Goal: Information Seeking & Learning: Check status

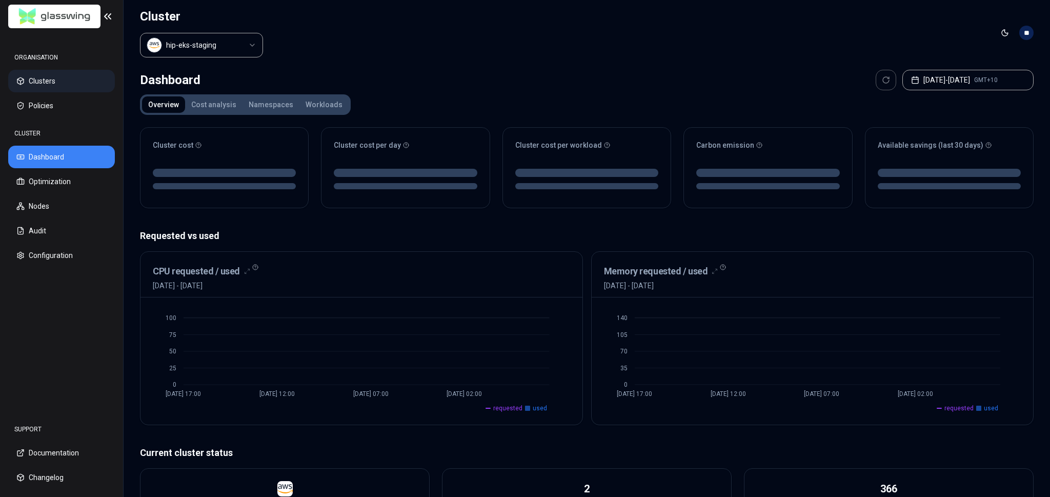
click at [47, 90] on button "Clusters" at bounding box center [61, 81] width 107 height 23
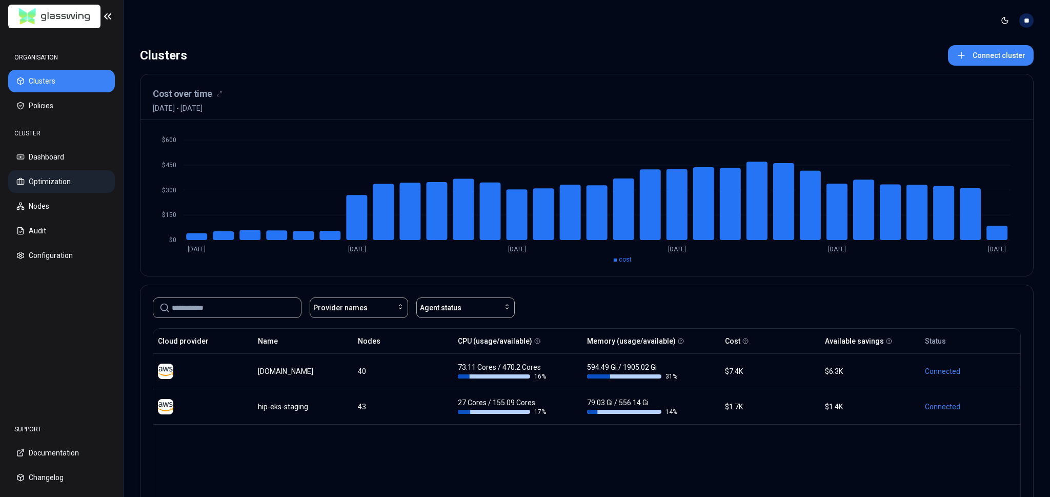
click at [52, 186] on button "Optimization" at bounding box center [61, 181] width 107 height 23
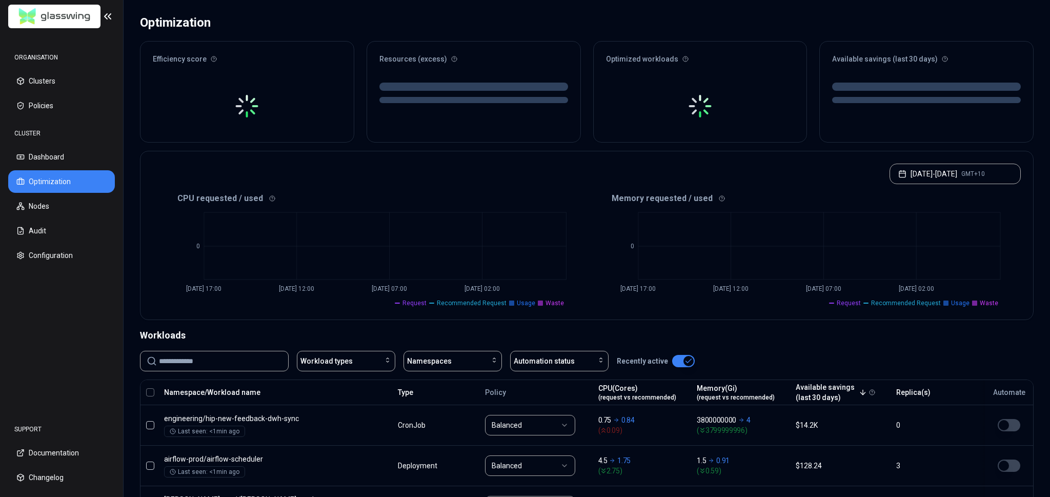
scroll to position [98, 0]
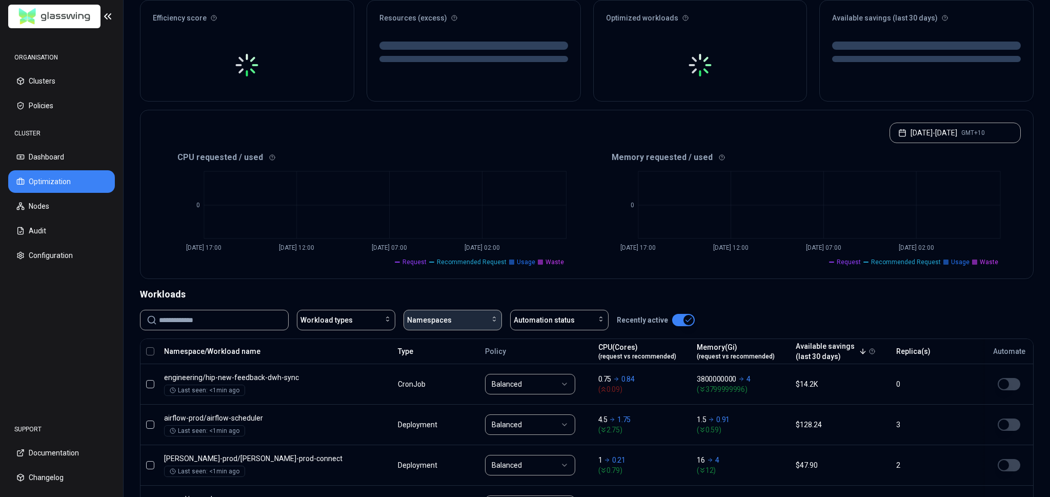
click at [431, 317] on span "Namespaces" at bounding box center [429, 320] width 45 height 10
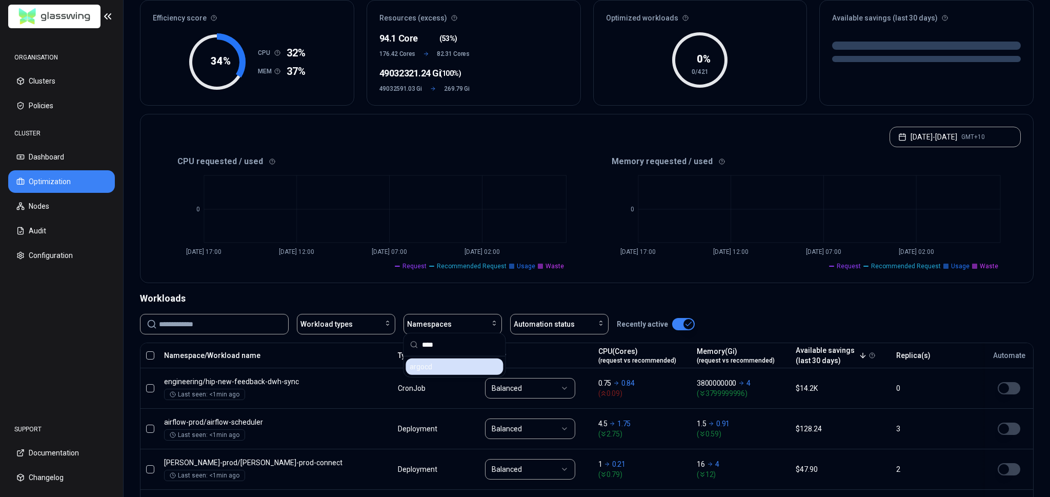
type input "****"
click at [447, 362] on div "argocd" at bounding box center [453, 366] width 97 height 16
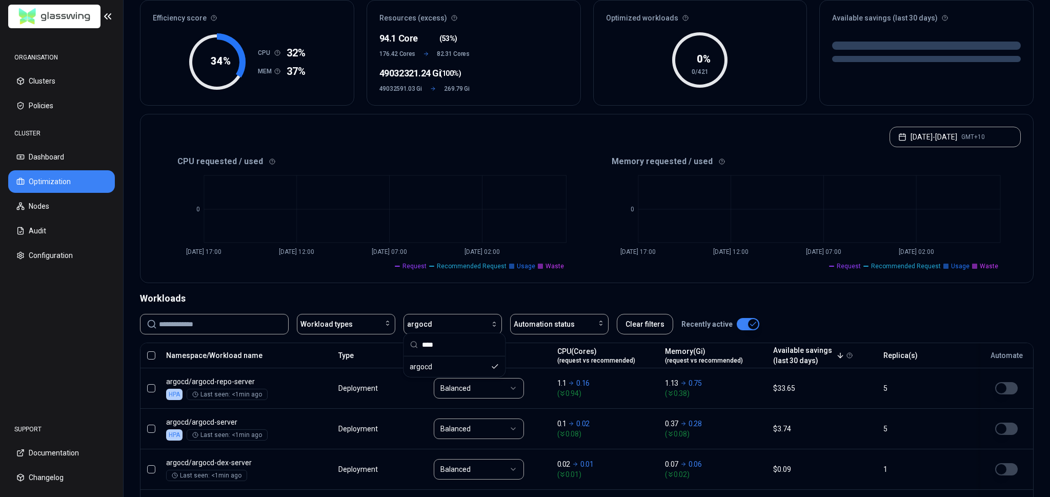
click at [408, 298] on div "Workloads" at bounding box center [587, 298] width 894 height 14
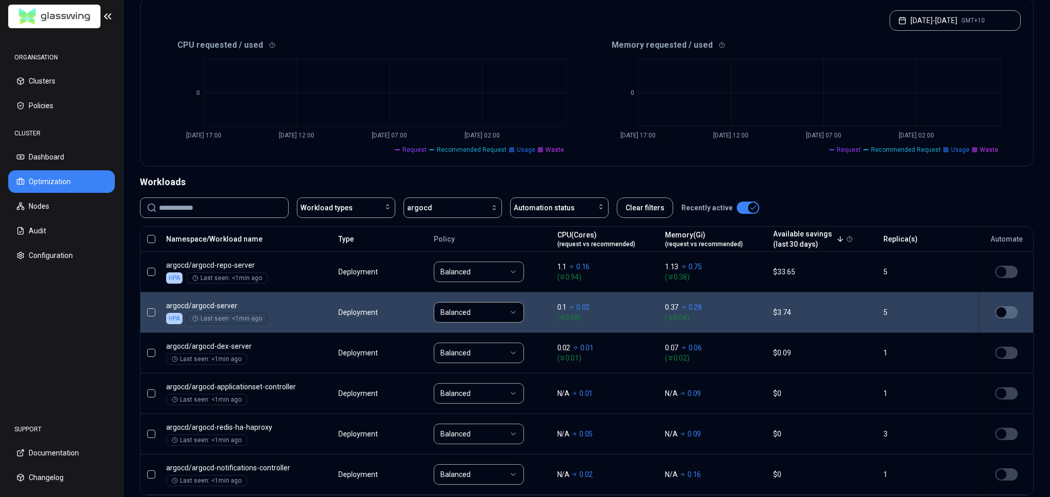
scroll to position [92, 0]
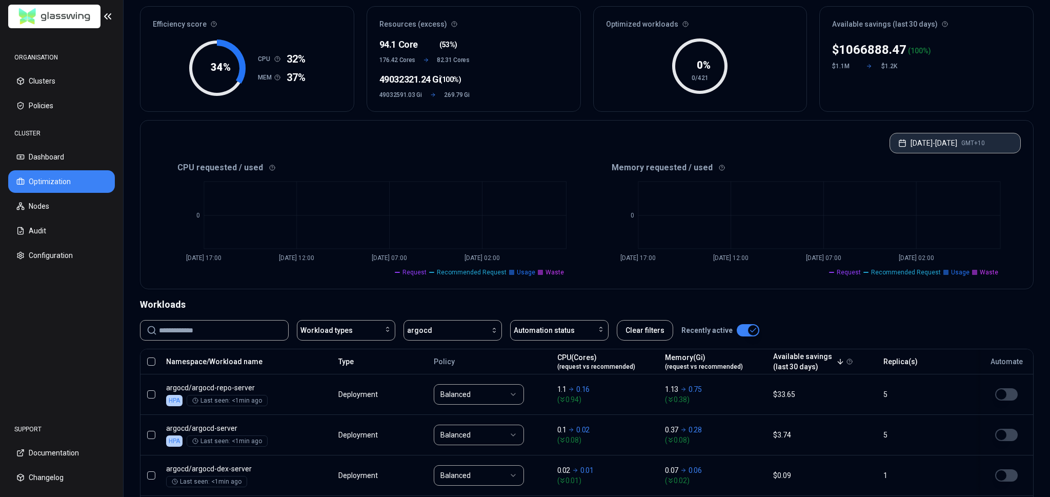
click at [946, 143] on button "[DATE] - [DATE] GMT+10" at bounding box center [954, 143] width 131 height 21
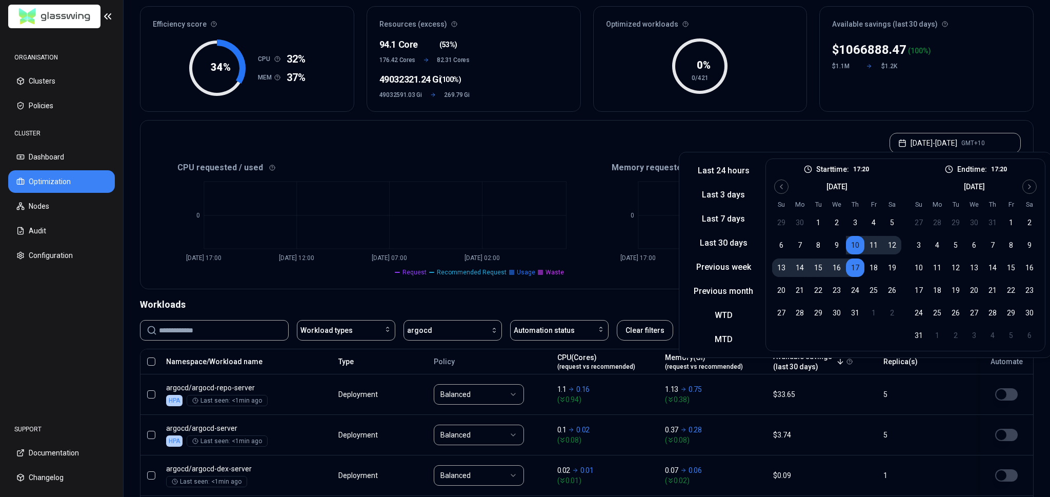
click at [856, 244] on button "10" at bounding box center [855, 245] width 18 height 18
click at [1030, 186] on icon "Go to next month" at bounding box center [1029, 187] width 8 height 8
click at [936, 244] on button "8" at bounding box center [937, 245] width 18 height 18
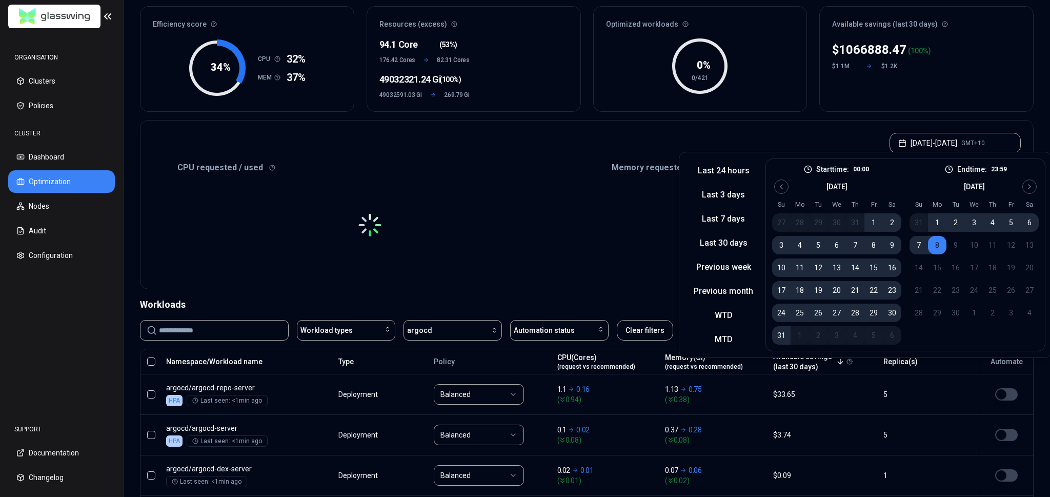
click at [823, 130] on div "[DATE] - [DATE] GMT+10" at bounding box center [586, 139] width 893 height 39
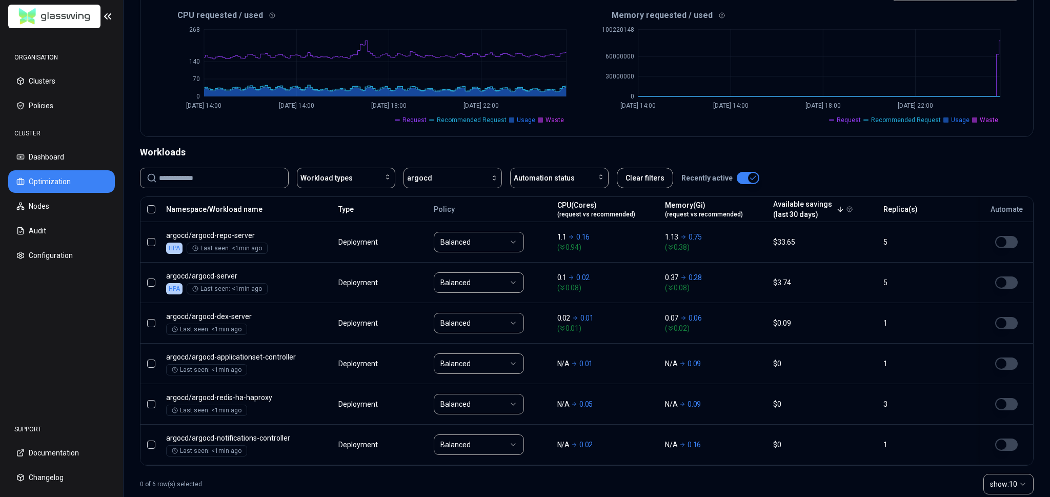
scroll to position [260, 0]
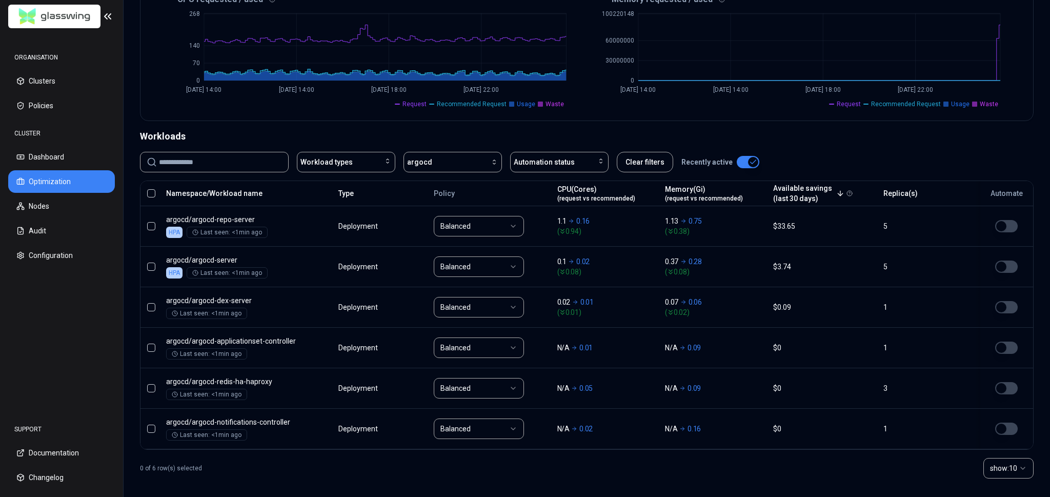
click at [840, 131] on div "Workloads" at bounding box center [587, 136] width 894 height 14
click at [864, 107] on div "CPU requested / used 0 70 140 268 [DATE] 14:00 [DATE] 14:00 [DATE] 18:00 [DATE]…" at bounding box center [586, 55] width 893 height 129
click at [860, 129] on div "Workloads" at bounding box center [587, 136] width 894 height 14
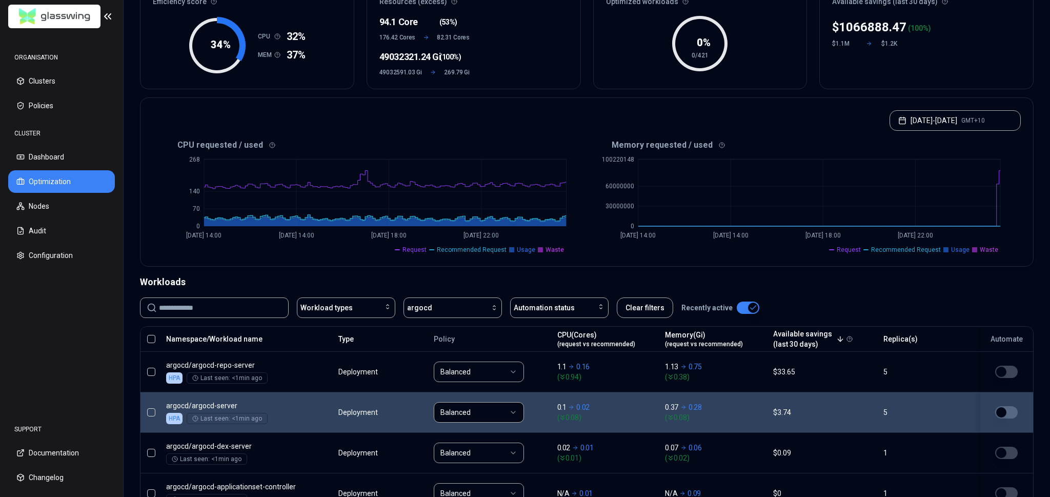
scroll to position [113, 0]
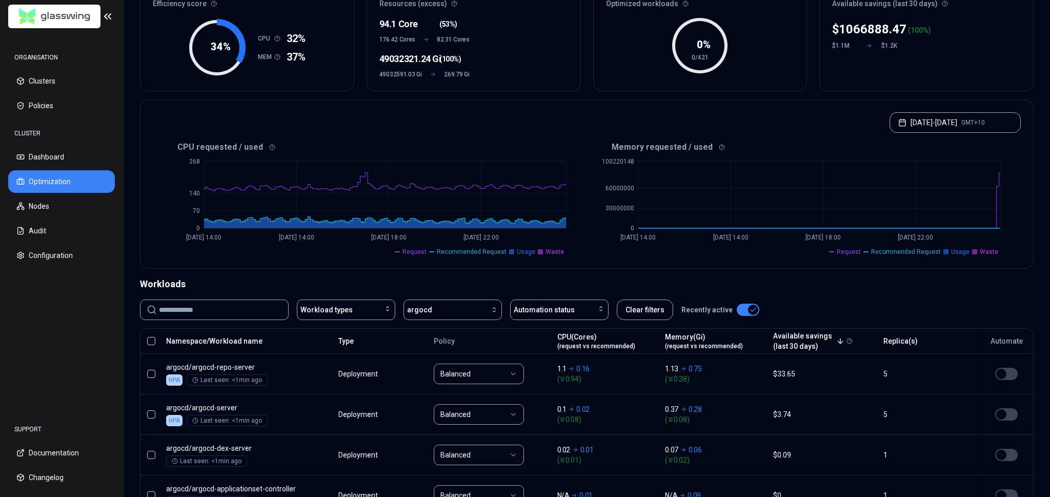
click at [399, 272] on div "Optimization Efficiency score 34 % CPU 32% MEM 37% Resources (excess) 94.1 Core…" at bounding box center [587, 302] width 926 height 698
click at [398, 277] on div "Workloads" at bounding box center [587, 284] width 894 height 14
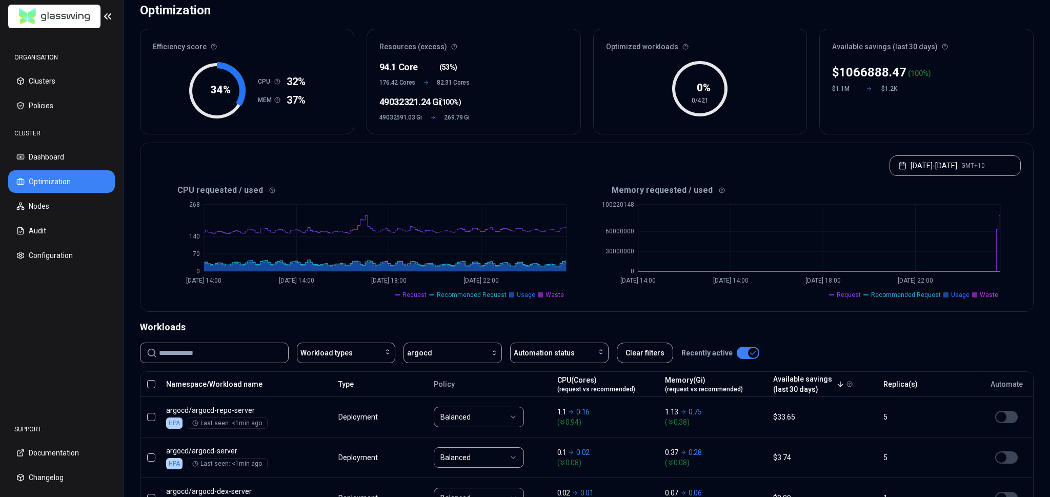
scroll to position [0, 0]
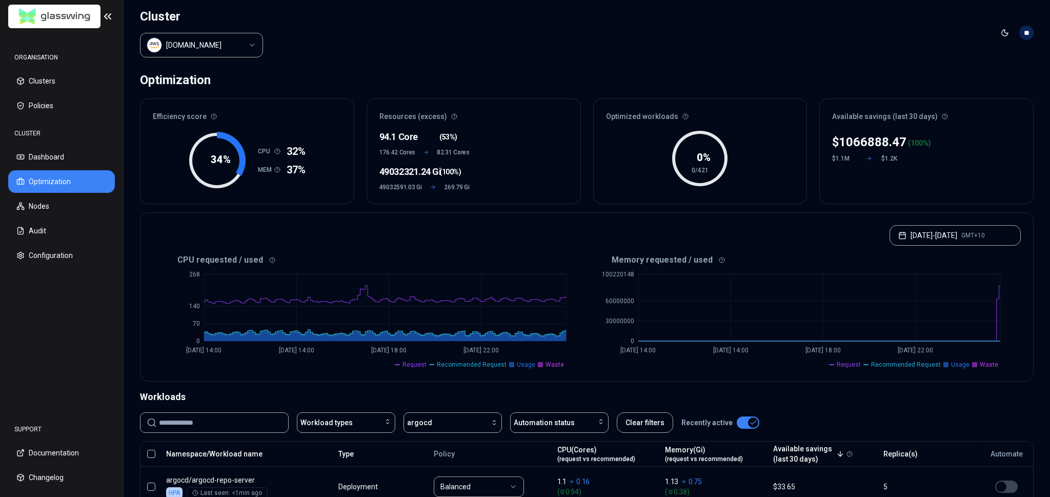
click at [868, 141] on p "1066888.47" at bounding box center [873, 142] width 68 height 16
click at [986, 150] on div "$ 1066888.47 ( 100 %) $1.1M $1.2K" at bounding box center [926, 166] width 213 height 76
click at [978, 153] on div "$ 1066888.47 ( 100 %) $1.1M $1.2K" at bounding box center [926, 166] width 213 height 76
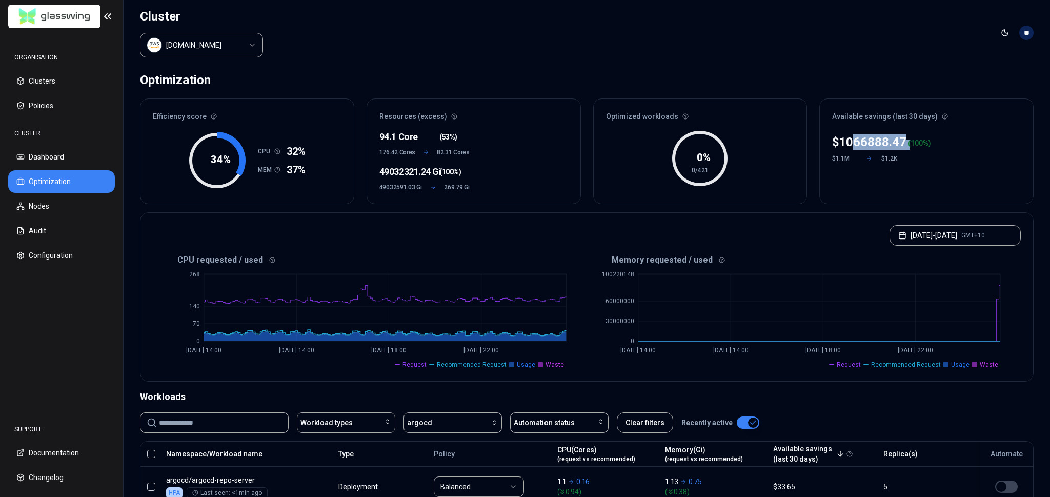
drag, startPoint x: 951, startPoint y: 132, endPoint x: 854, endPoint y: 140, distance: 97.7
click at [850, 139] on div "$ 1066888.47 ( 100 %) $1.1M $1.2K" at bounding box center [926, 166] width 213 height 76
click at [946, 146] on div "$ 1066888.47 ( 100 %) $1.1M $1.2K" at bounding box center [926, 166] width 213 height 76
drag, startPoint x: 960, startPoint y: 141, endPoint x: 913, endPoint y: 143, distance: 47.2
click at [860, 136] on div "$ 1066888.47 ( 100 %) $1.1M $1.2K" at bounding box center [926, 166] width 213 height 76
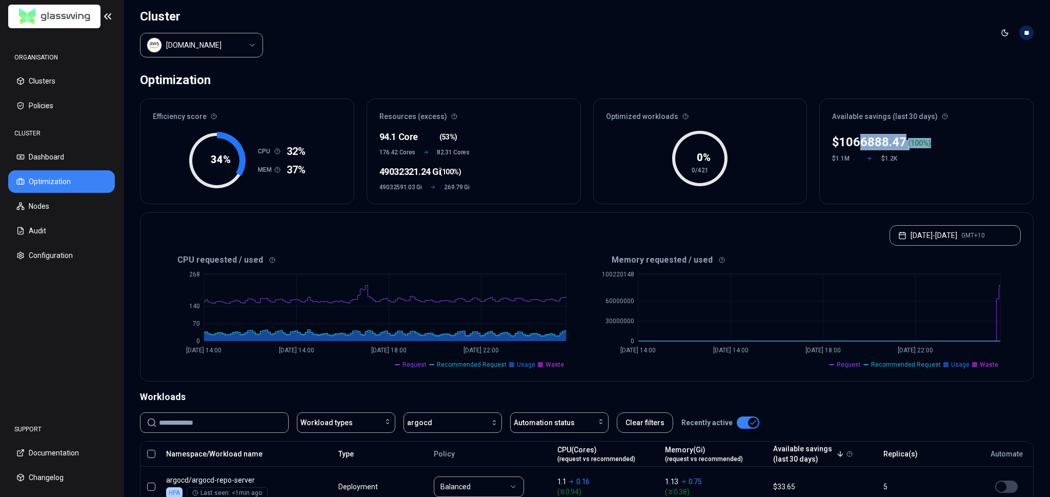
click at [964, 146] on div "$ 1066888.47 ( 100 %) $1.1M $1.2K" at bounding box center [926, 166] width 213 height 76
click at [196, 46] on html "ORGANISATION Clusters Policies CLUSTER Dashboard Optimization Nodes Audit Confi…" at bounding box center [525, 248] width 1050 height 497
click at [208, 94] on div "[DOMAIN_NAME] hip-eks-staging" at bounding box center [201, 80] width 123 height 47
click at [328, 45] on html "ORGANISATION Clusters Policies CLUSTER Dashboard Optimization Nodes Audit Confi…" at bounding box center [525, 248] width 1050 height 497
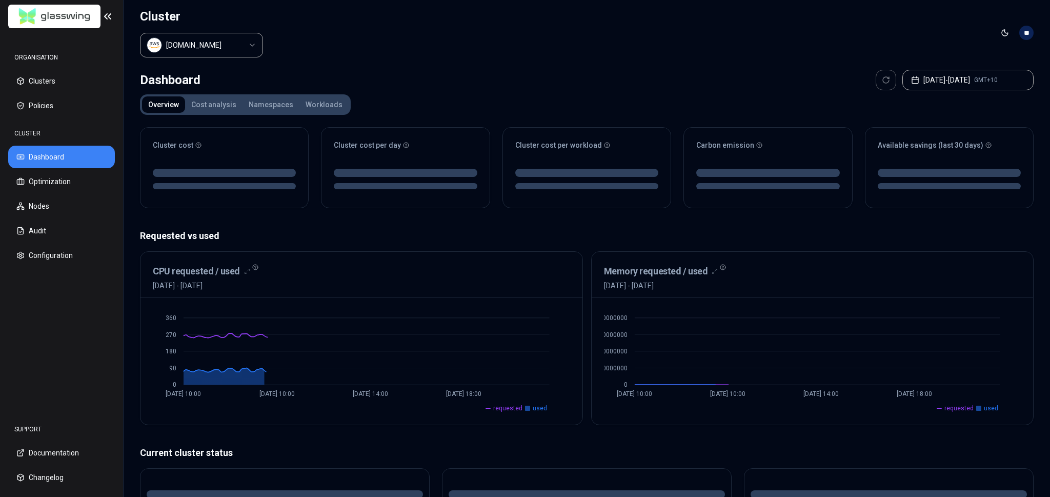
click at [200, 43] on html "ORGANISATION Clusters Policies CLUSTER Dashboard Optimization Nodes Audit Confi…" at bounding box center [525, 248] width 1050 height 497
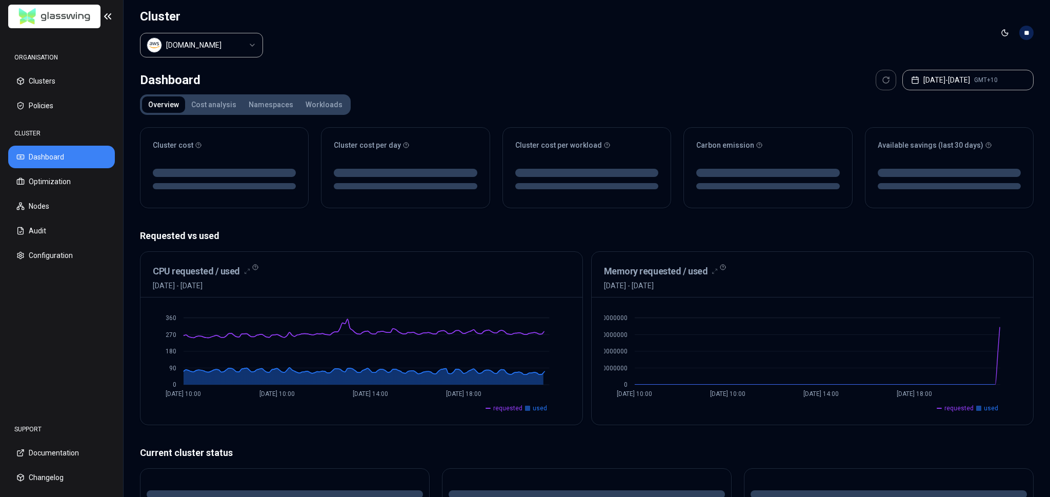
drag, startPoint x: 349, startPoint y: 52, endPoint x: 341, endPoint y: 53, distance: 7.8
click at [348, 53] on html "ORGANISATION Clusters Policies CLUSTER Dashboard Optimization Nodes Audit Confi…" at bounding box center [525, 248] width 1050 height 497
click at [55, 84] on button "Clusters" at bounding box center [61, 81] width 107 height 23
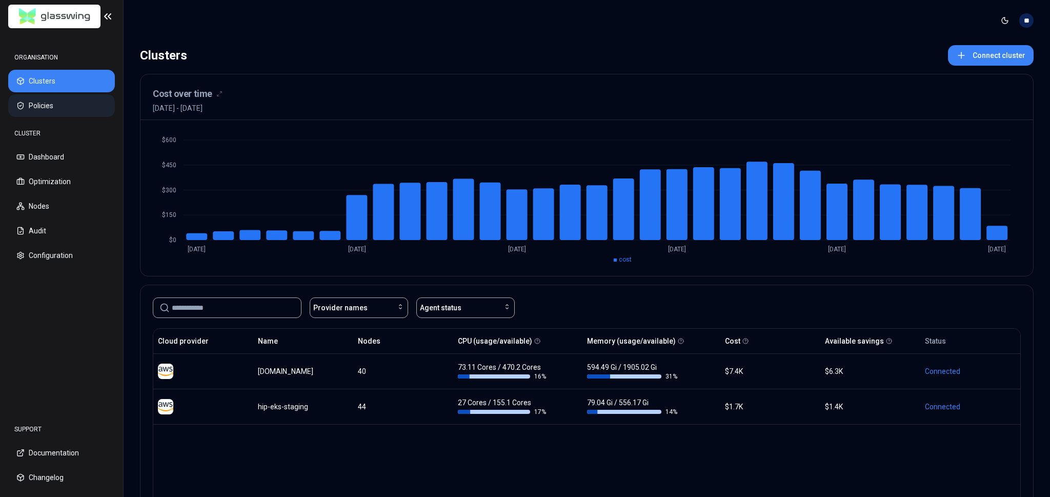
click at [56, 104] on button "Policies" at bounding box center [61, 105] width 107 height 23
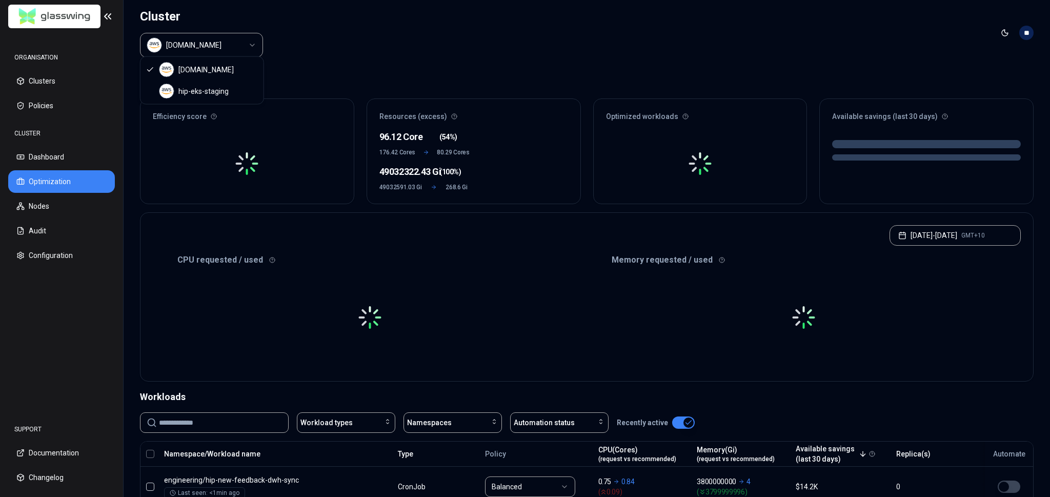
click at [227, 42] on html "ORGANISATION Clusters Policies CLUSTER Dashboard Optimization Nodes Audit Confi…" at bounding box center [525, 248] width 1050 height 497
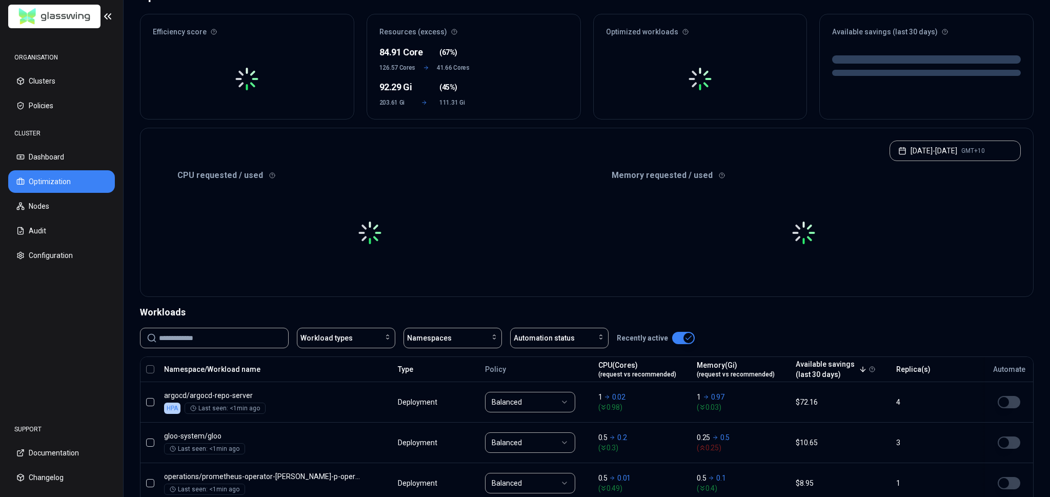
scroll to position [98, 0]
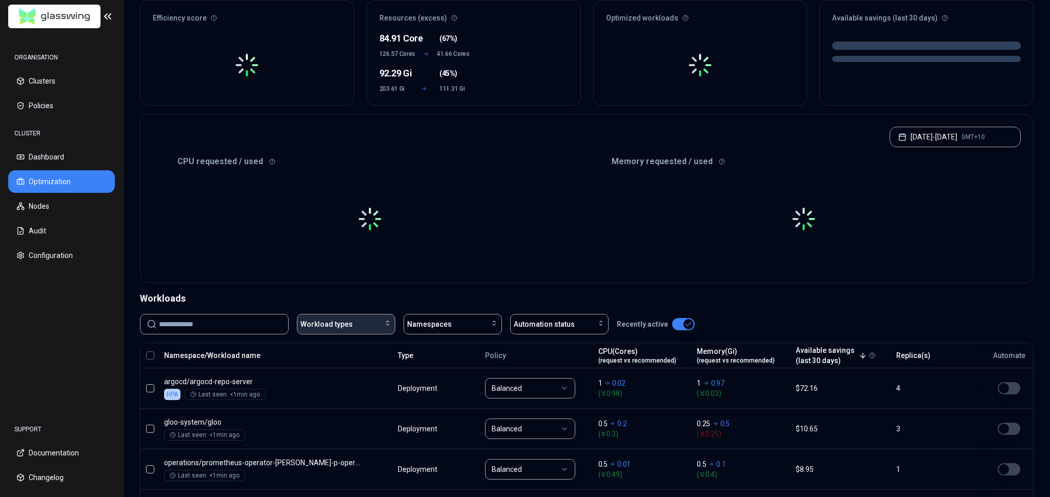
click at [344, 315] on button "Workload types" at bounding box center [346, 324] width 98 height 21
click at [414, 324] on span "Namespaces" at bounding box center [429, 324] width 45 height 10
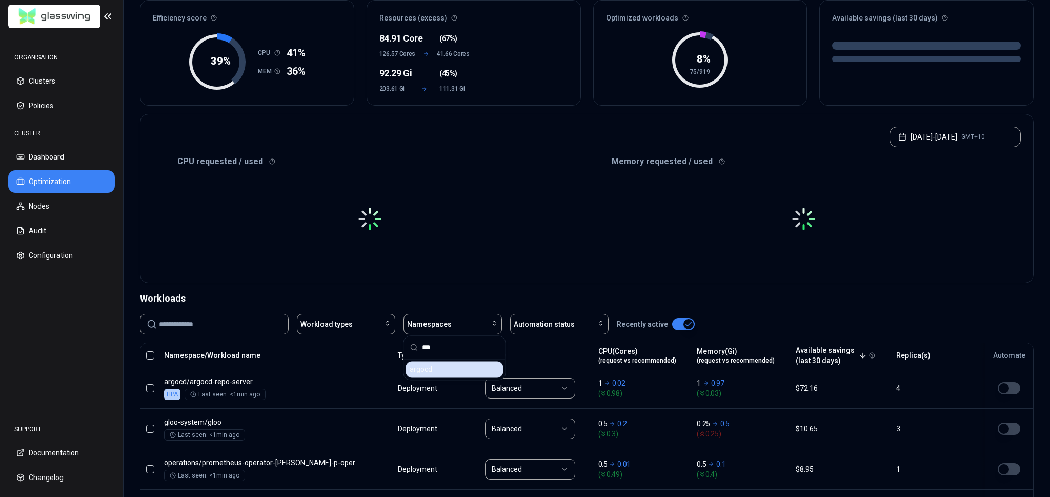
type input "***"
click at [441, 372] on div "argocd" at bounding box center [453, 369] width 97 height 16
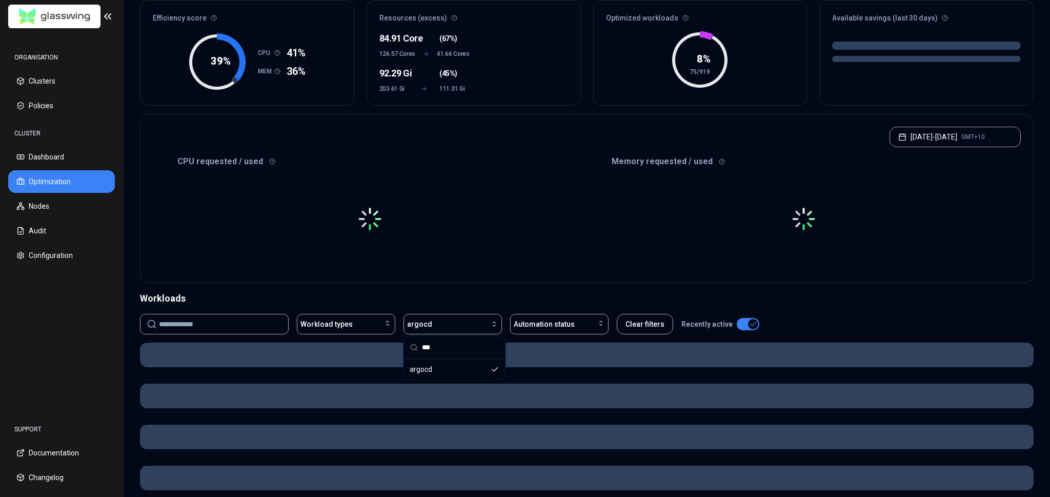
click at [425, 300] on div "Workloads" at bounding box center [587, 298] width 894 height 14
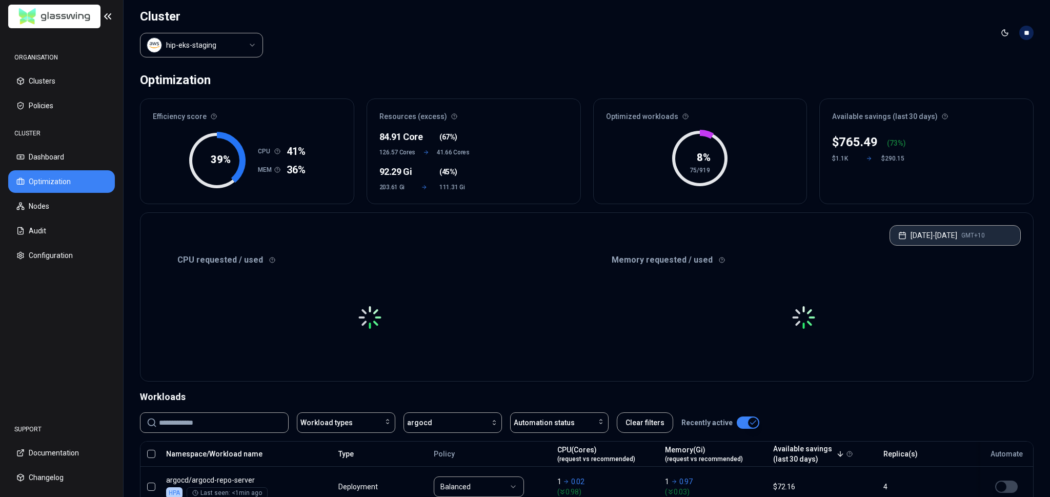
click at [942, 237] on button "[DATE] - [DATE] GMT+10" at bounding box center [954, 235] width 131 height 21
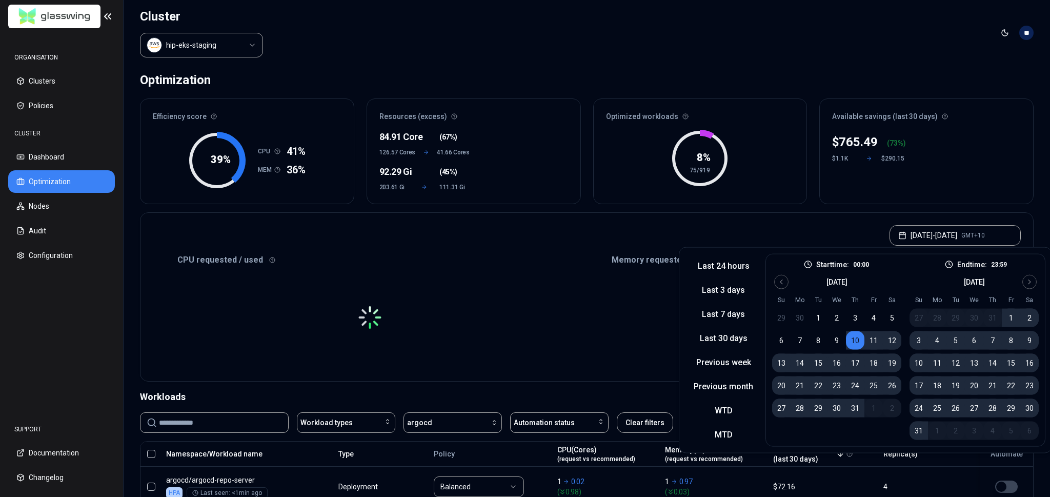
click at [950, 207] on div "Optimization Efficiency score 39 % CPU 41% MEM 36% Resources (excess) 84.91 Cor…" at bounding box center [587, 435] width 926 height 738
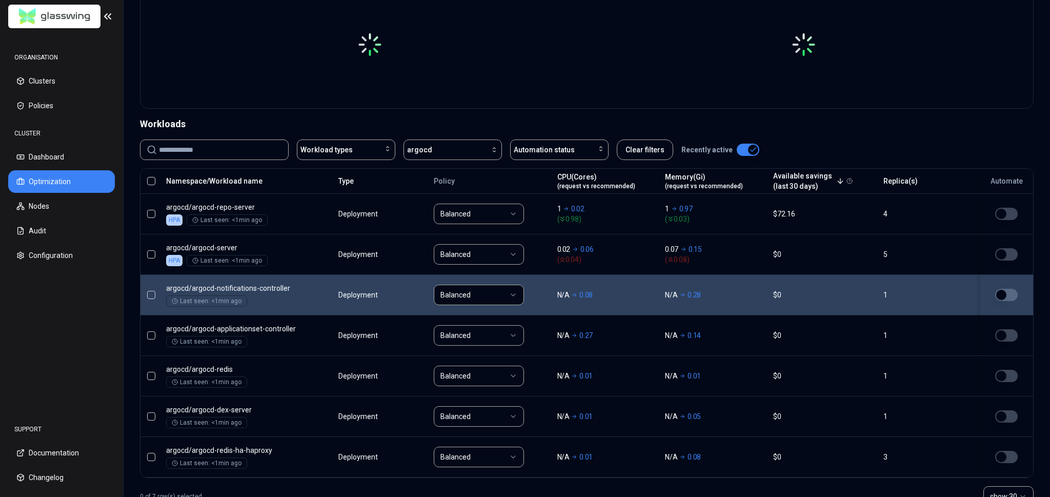
scroll to position [303, 0]
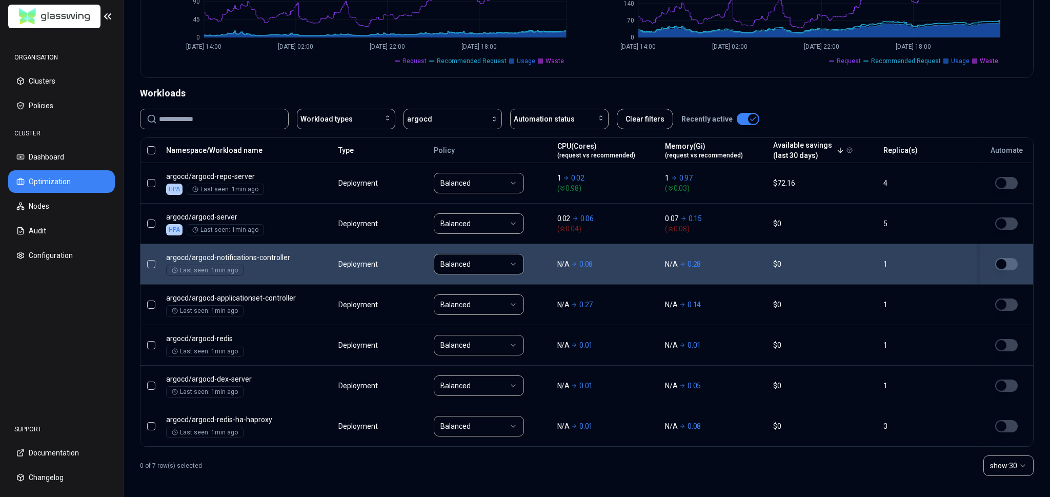
click at [853, 106] on div "Workloads Workload types argocd Automation status Clear filters Recently active…" at bounding box center [587, 285] width 894 height 398
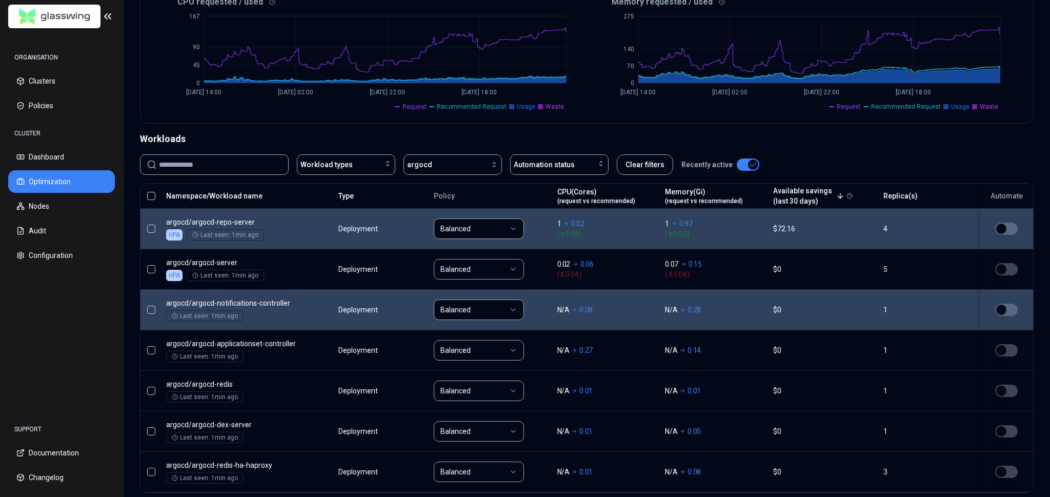
scroll to position [254, 0]
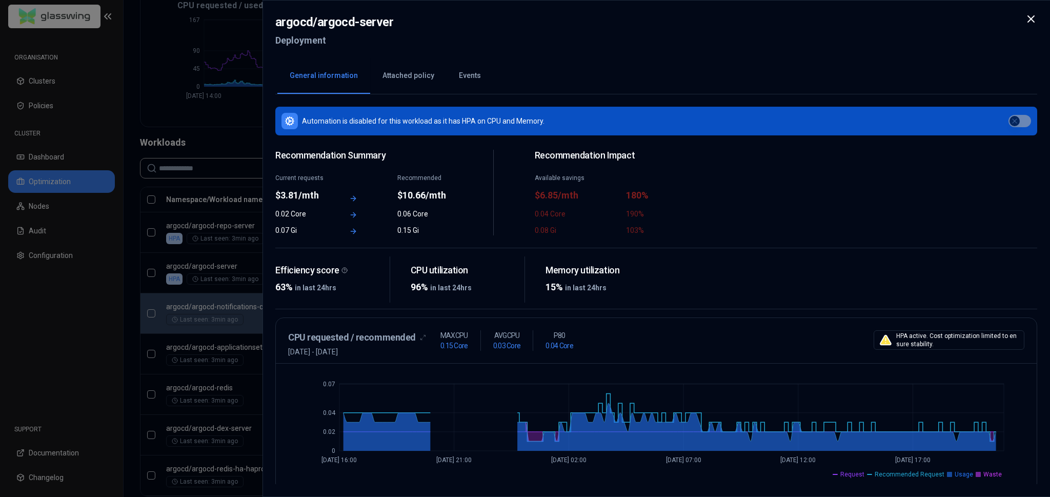
click at [390, 80] on button "Attached policy" at bounding box center [408, 76] width 76 height 36
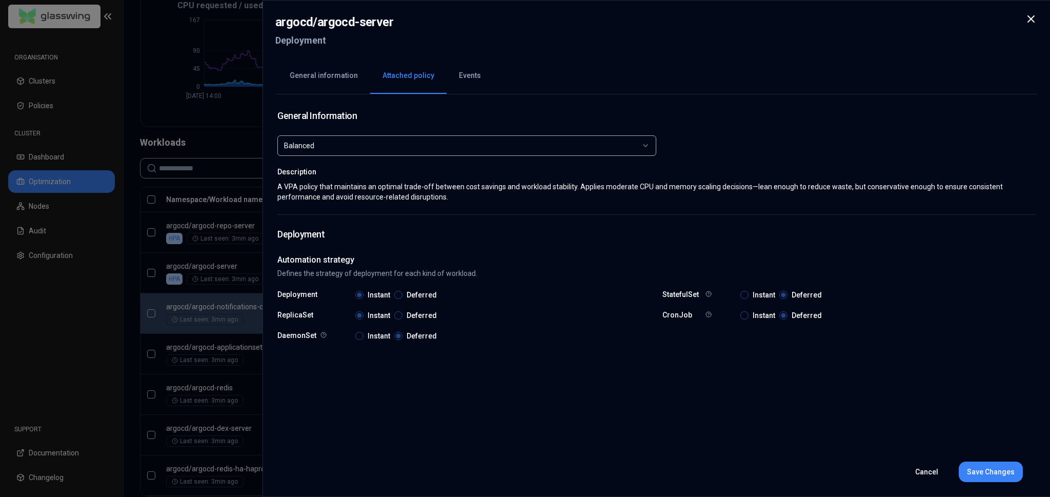
click at [467, 79] on button "Events" at bounding box center [470, 76] width 47 height 36
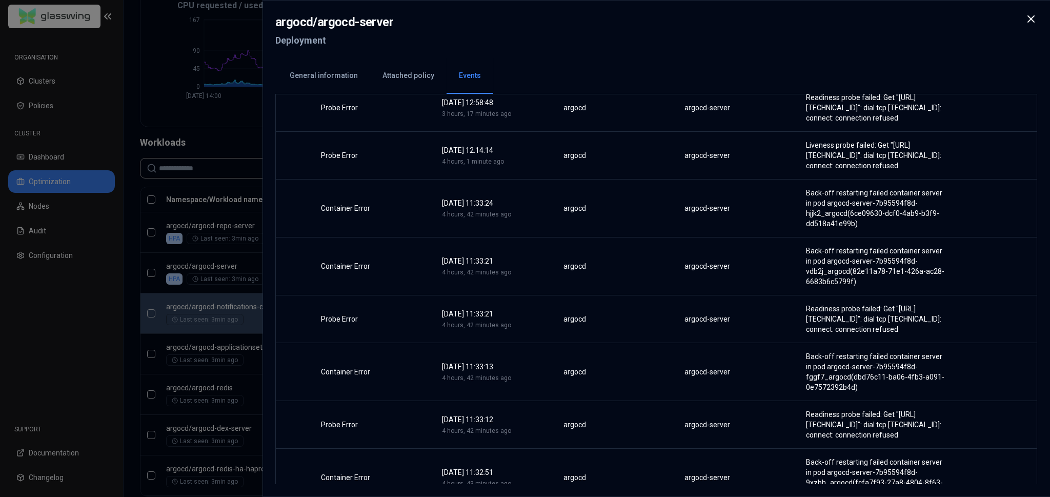
scroll to position [24, 0]
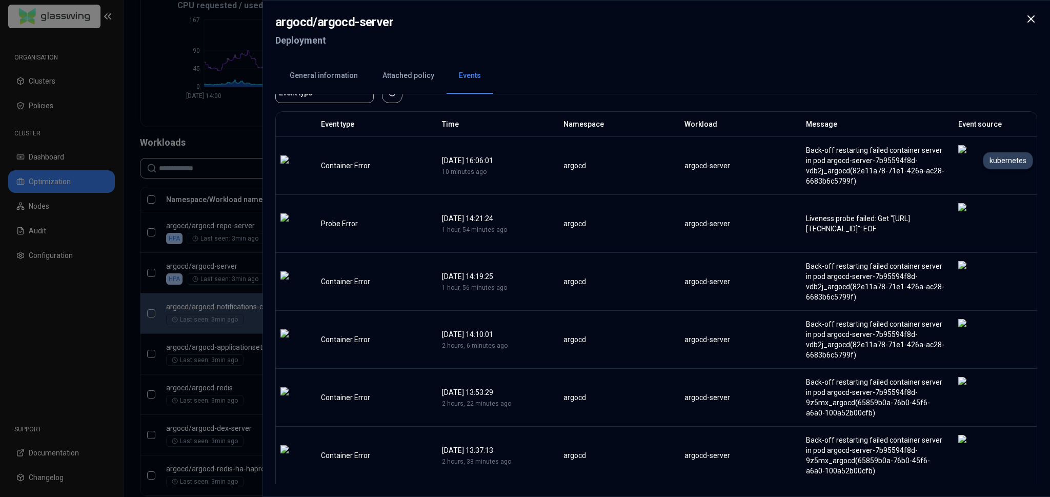
click at [972, 164] on img at bounding box center [965, 165] width 15 height 41
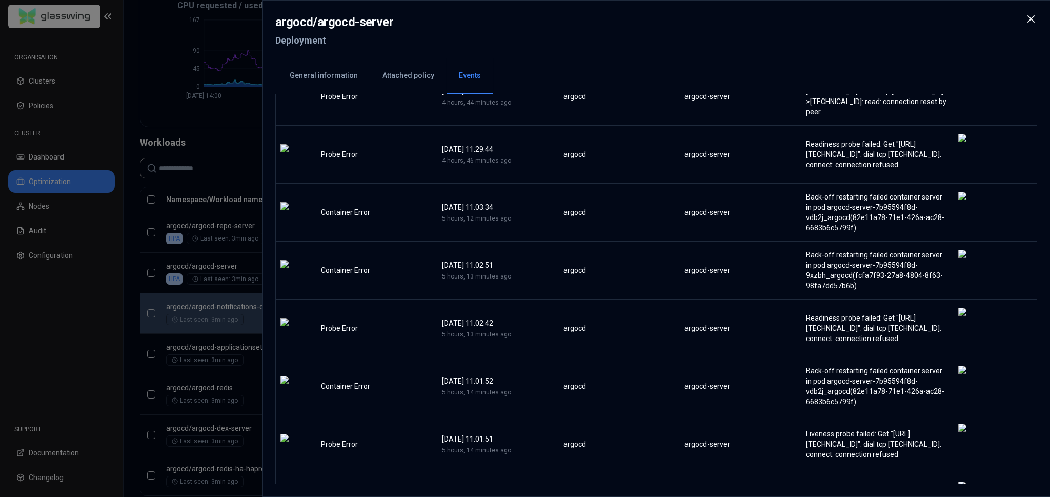
scroll to position [1141, 0]
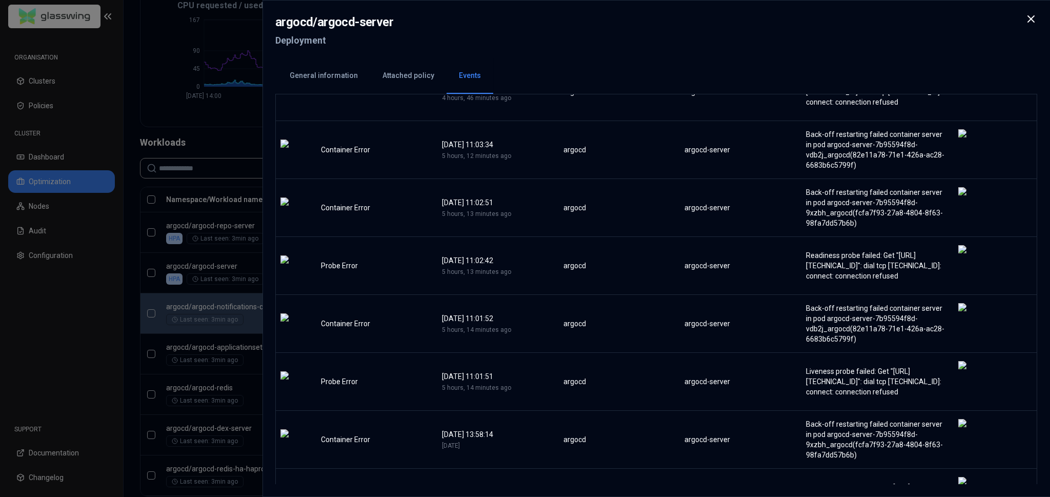
drag, startPoint x: 439, startPoint y: 321, endPoint x: 542, endPoint y: 320, distance: 103.1
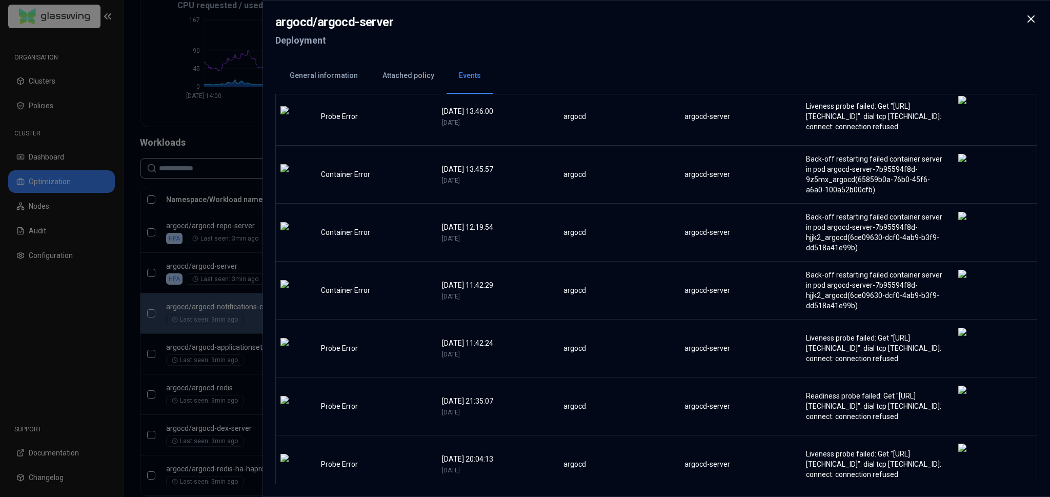
scroll to position [1151, 0]
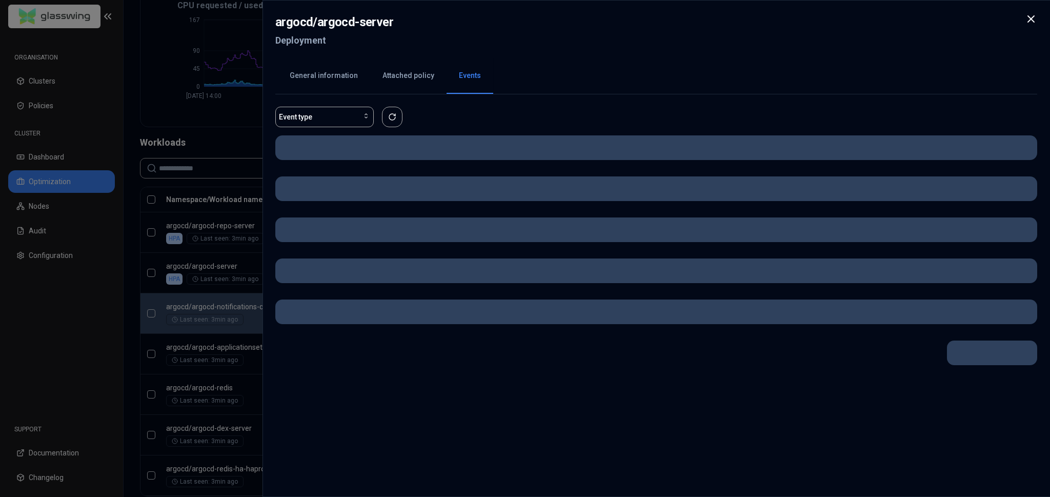
scroll to position [0, 0]
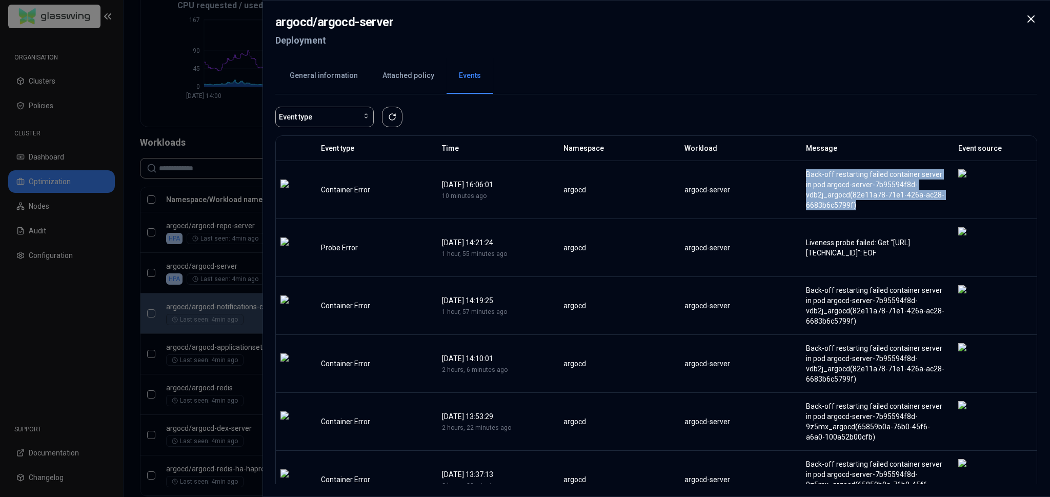
drag, startPoint x: 779, startPoint y: 171, endPoint x: 897, endPoint y: 200, distance: 122.0
click at [897, 200] on td "Back-off restarting failed container server in pod argocd-server-7b95594f8d-vdb…" at bounding box center [877, 189] width 152 height 58
click at [897, 199] on td "Back-off restarting failed container server in pod argocd-server-7b95594f8d-vdb…" at bounding box center [877, 189] width 152 height 58
drag, startPoint x: 893, startPoint y: 196, endPoint x: 776, endPoint y: 175, distance: 118.8
click at [776, 175] on tr "Container Error [DATE] 16:06:01 10 minutes ago argocd argocd-server Back-off re…" at bounding box center [656, 189] width 761 height 58
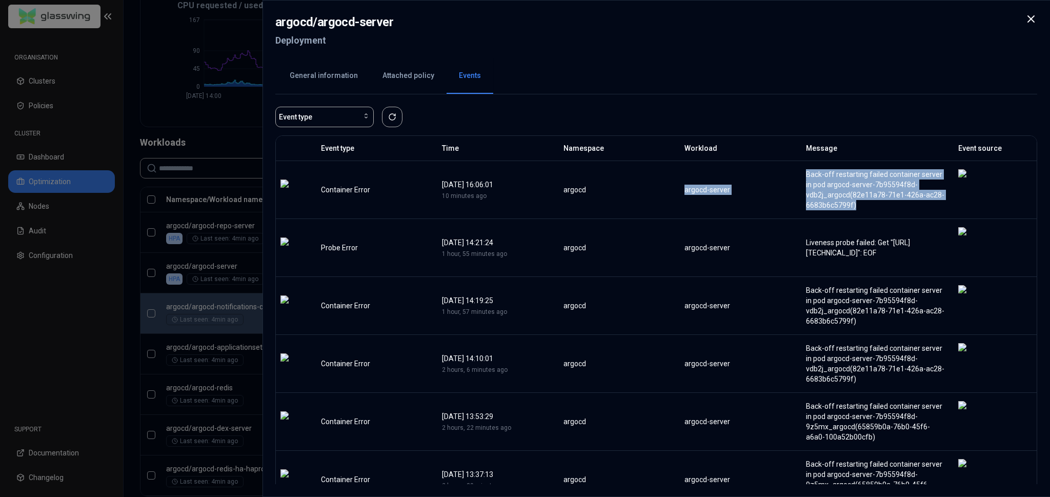
click at [827, 183] on div "Back-off restarting failed container server in pod argocd-server-7b95594f8d-vdb…" at bounding box center [877, 189] width 143 height 41
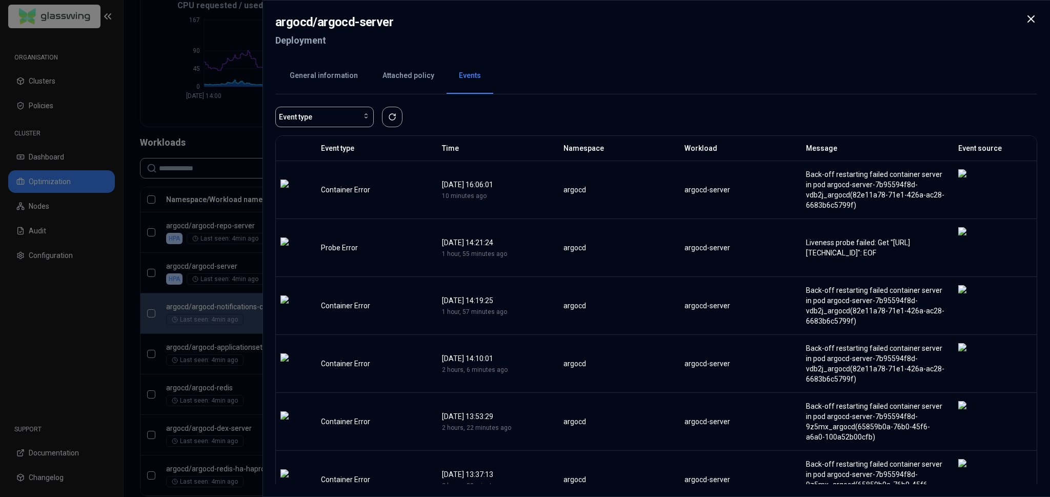
click at [339, 76] on button "General information" at bounding box center [323, 76] width 93 height 36
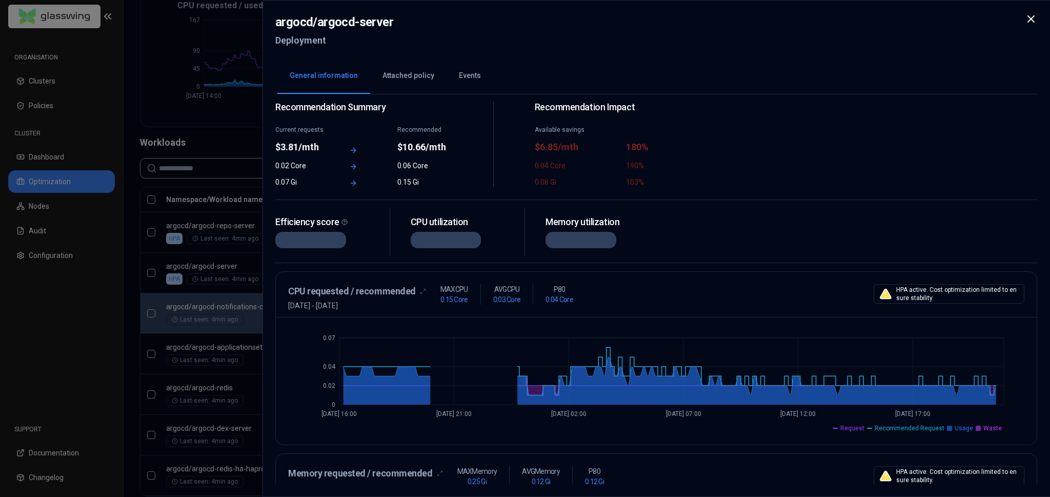
scroll to position [49, 0]
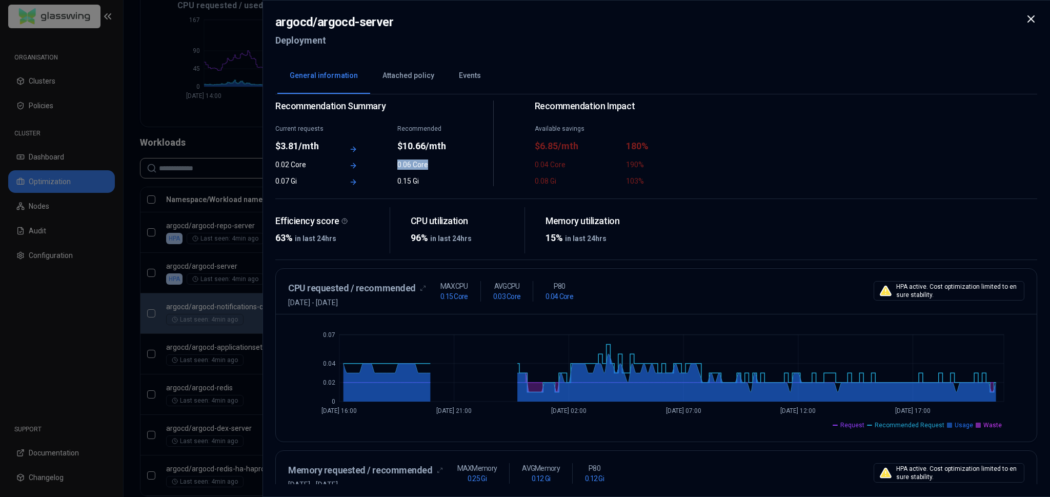
drag, startPoint x: 429, startPoint y: 164, endPoint x: 392, endPoint y: 161, distance: 37.5
click at [391, 160] on div "0.02 Core 0.06 Core" at bounding box center [363, 164] width 177 height 10
click at [447, 165] on div "0.06 Core" at bounding box center [424, 164] width 55 height 10
drag, startPoint x: 447, startPoint y: 165, endPoint x: 398, endPoint y: 161, distance: 48.8
click at [398, 161] on div "0.06 Core" at bounding box center [424, 164] width 55 height 10
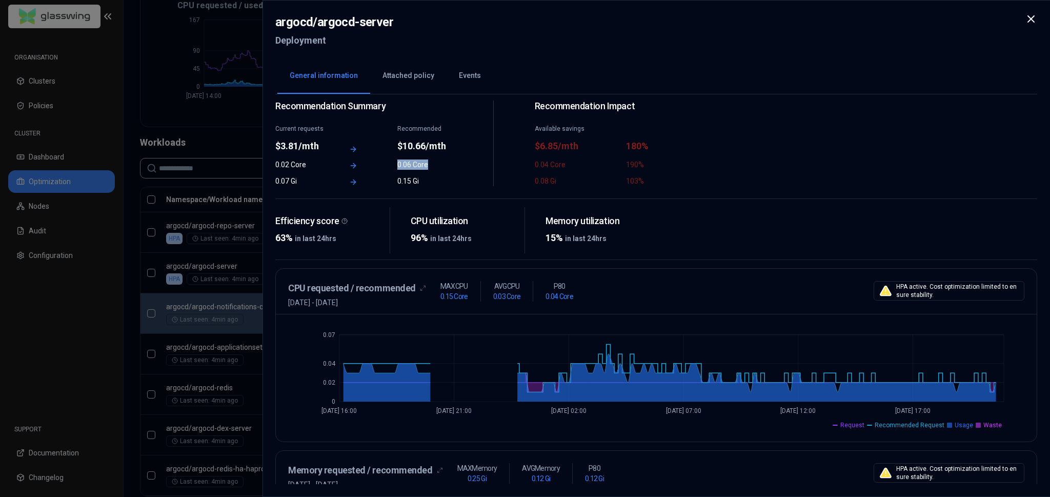
click at [241, 268] on div at bounding box center [525, 248] width 1050 height 497
